Goal: Information Seeking & Learning: Learn about a topic

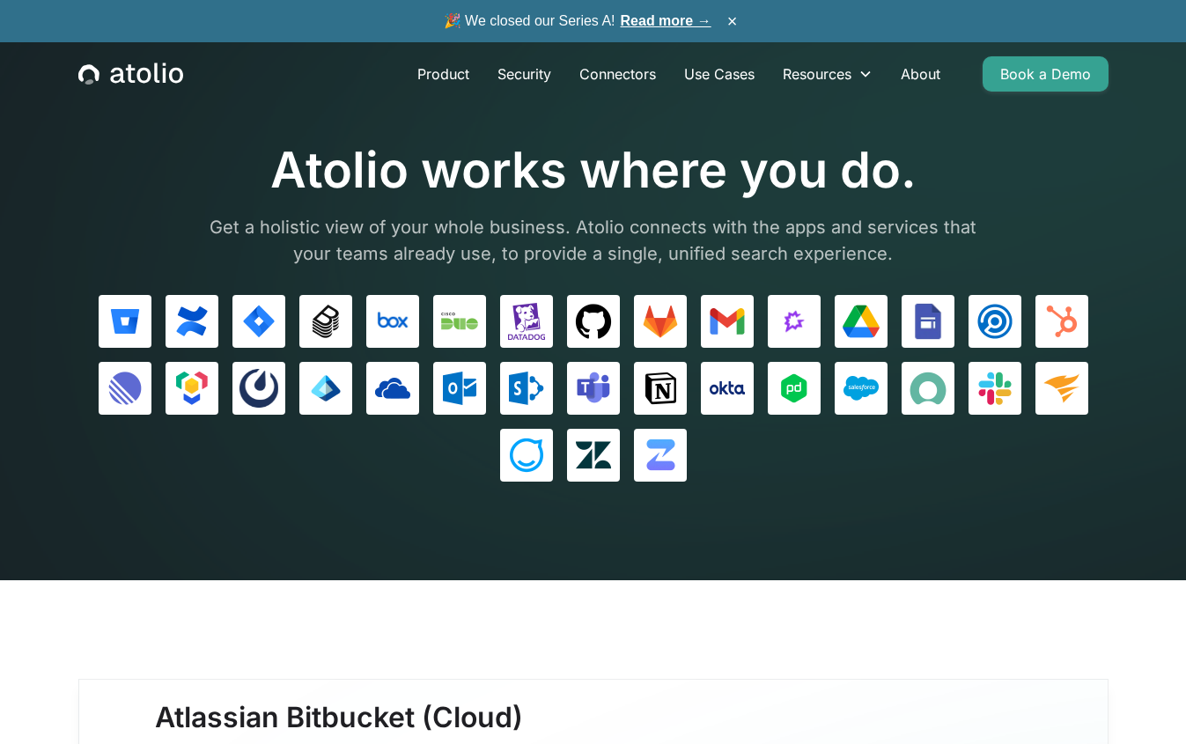
click at [138, 65] on icon "home" at bounding box center [130, 74] width 105 height 23
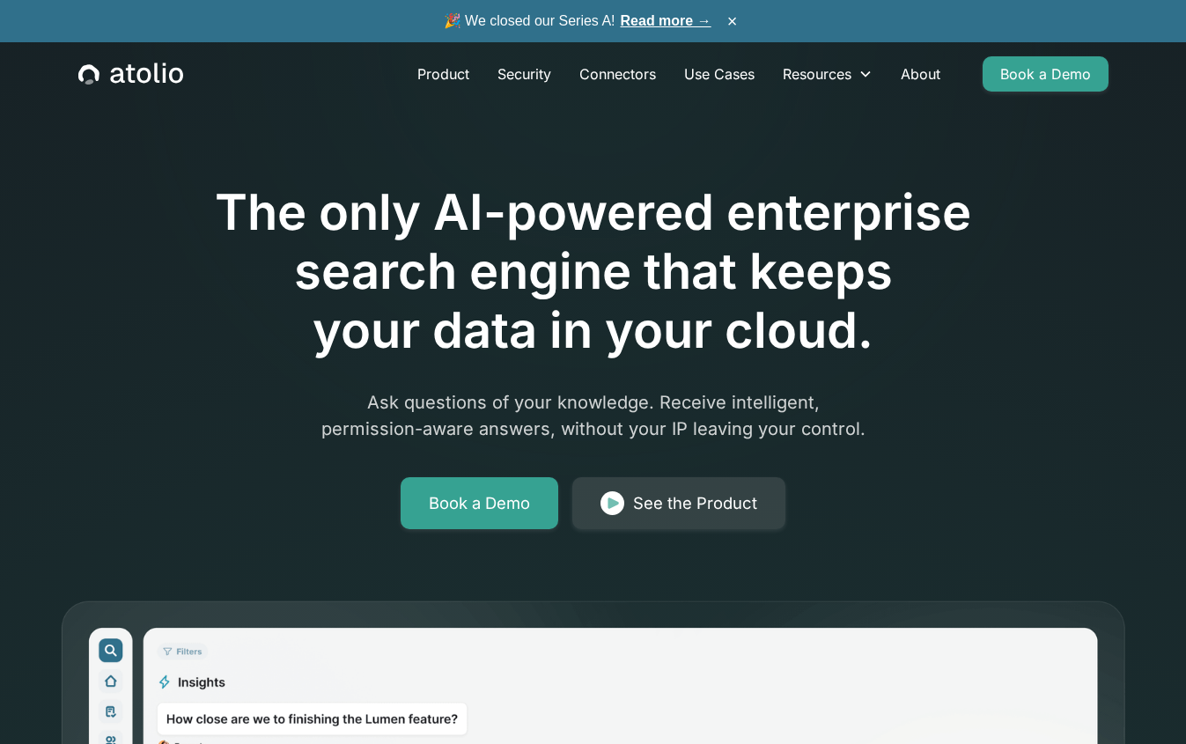
click at [666, 25] on link "Read more →" at bounding box center [666, 20] width 91 height 15
